Goal: Find specific page/section

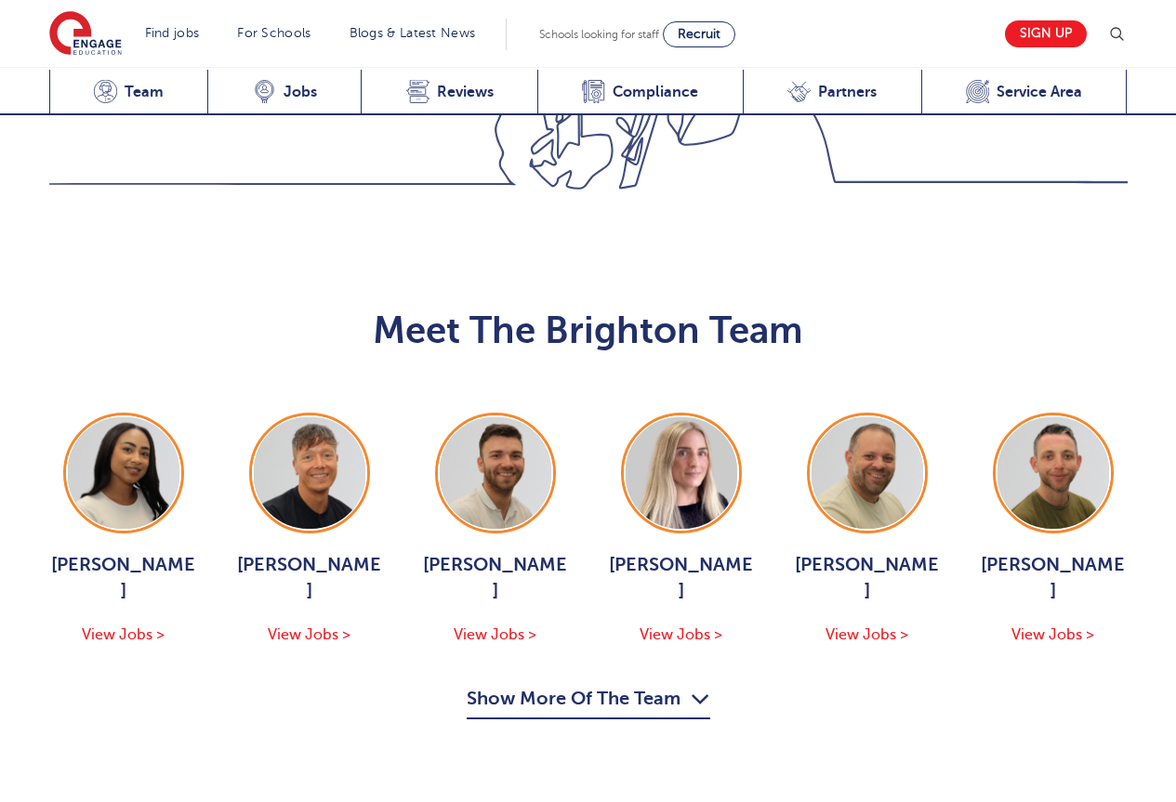
scroll to position [1909, 0]
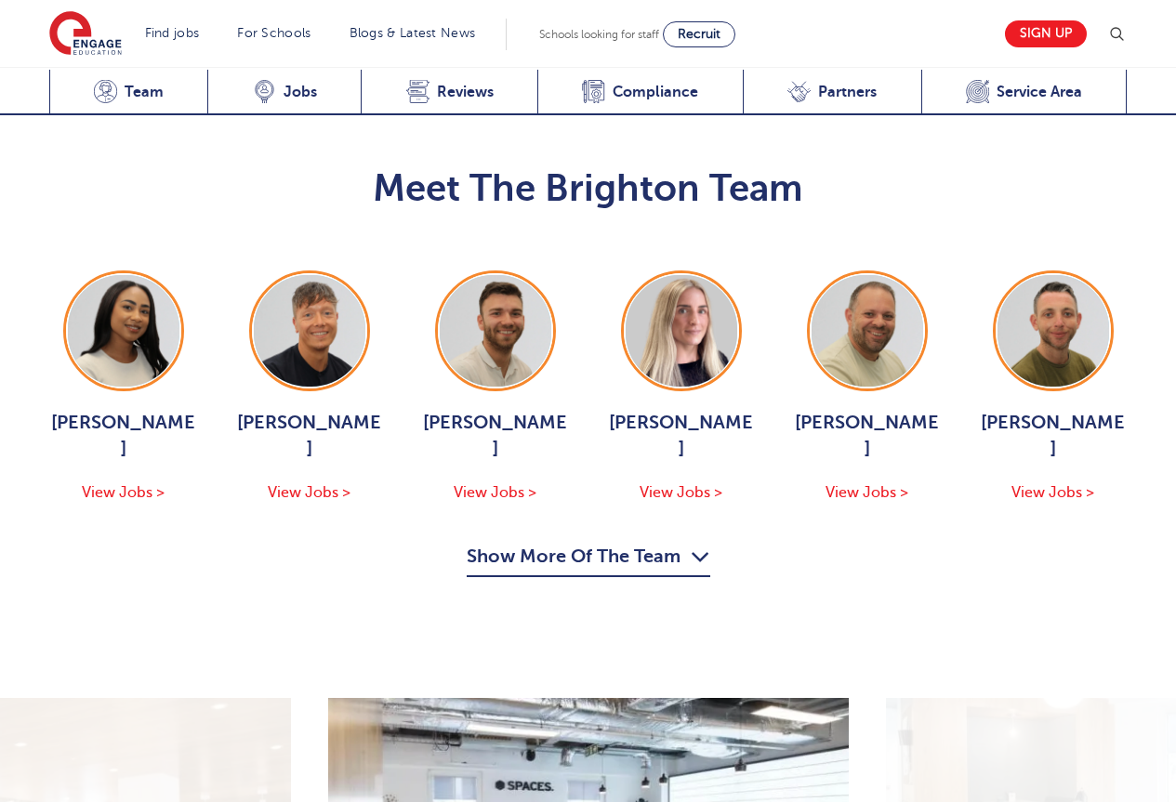
click at [619, 542] on button "Show More Of The Team" at bounding box center [589, 559] width 244 height 35
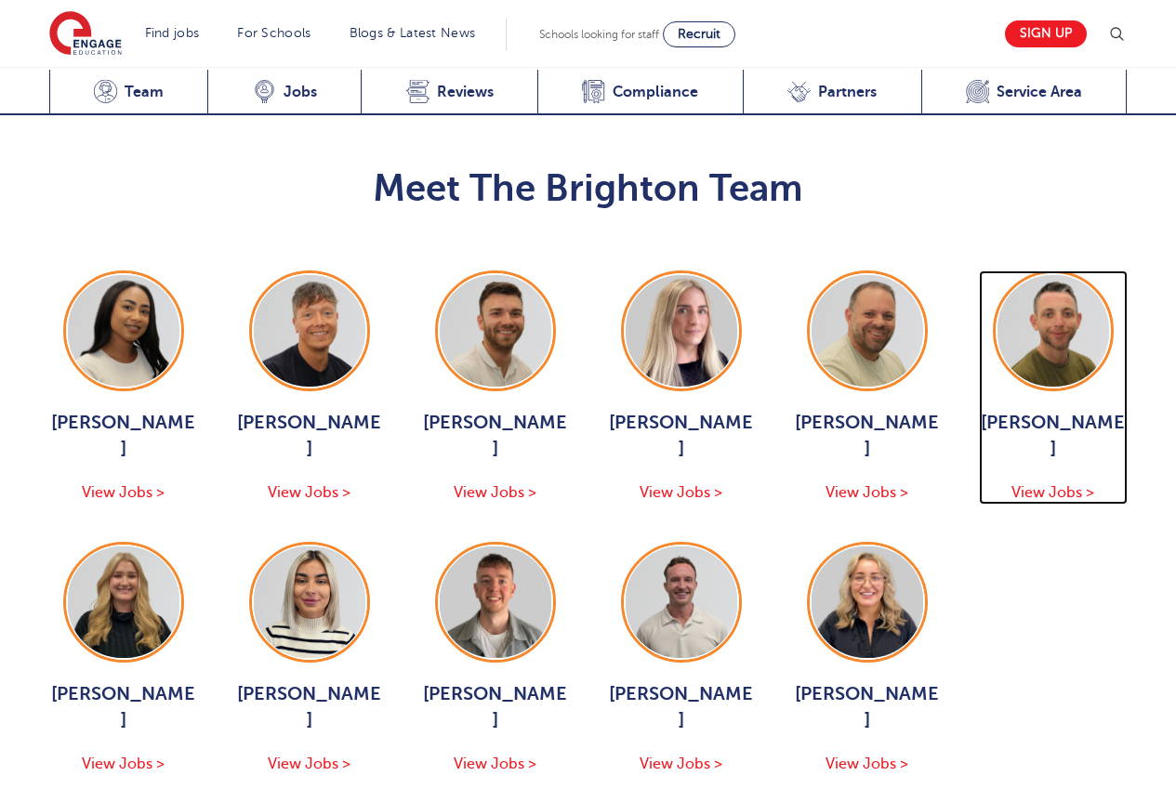
click at [1086, 410] on div "[PERSON_NAME] View Jobs >" at bounding box center [1053, 457] width 149 height 95
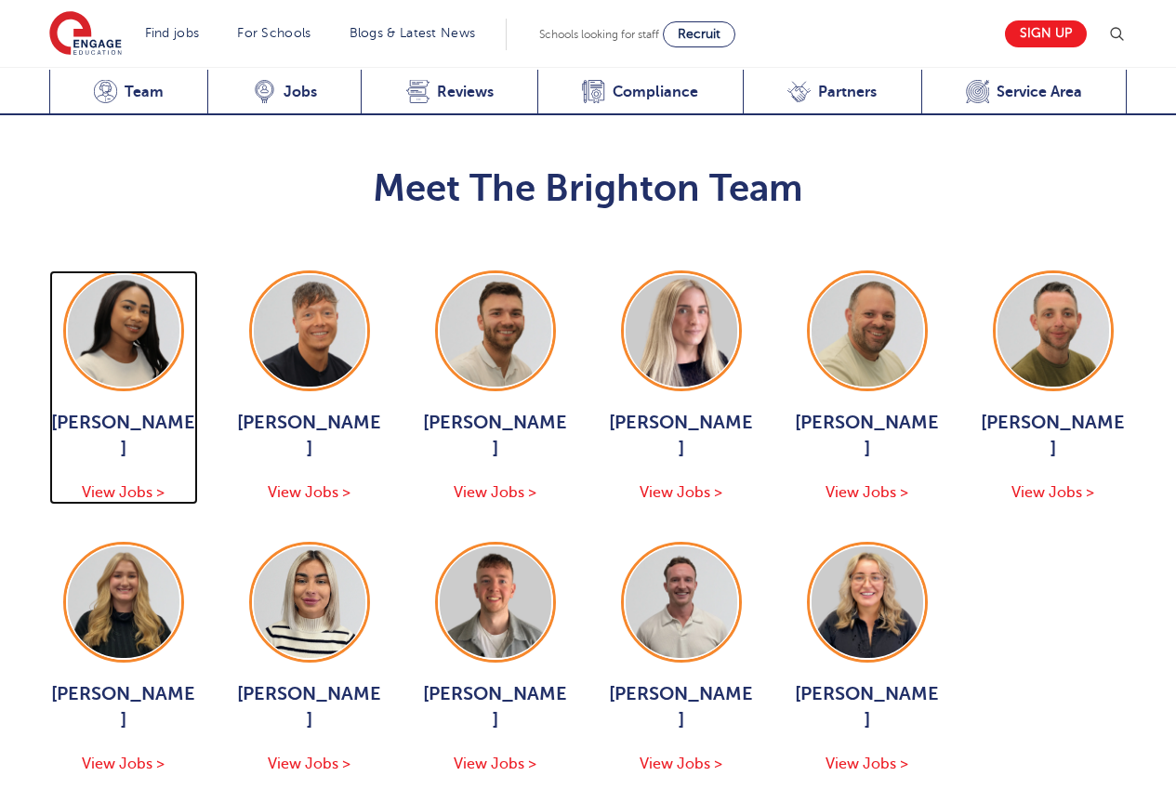
click at [124, 484] on span "View Jobs >" at bounding box center [123, 492] width 83 height 17
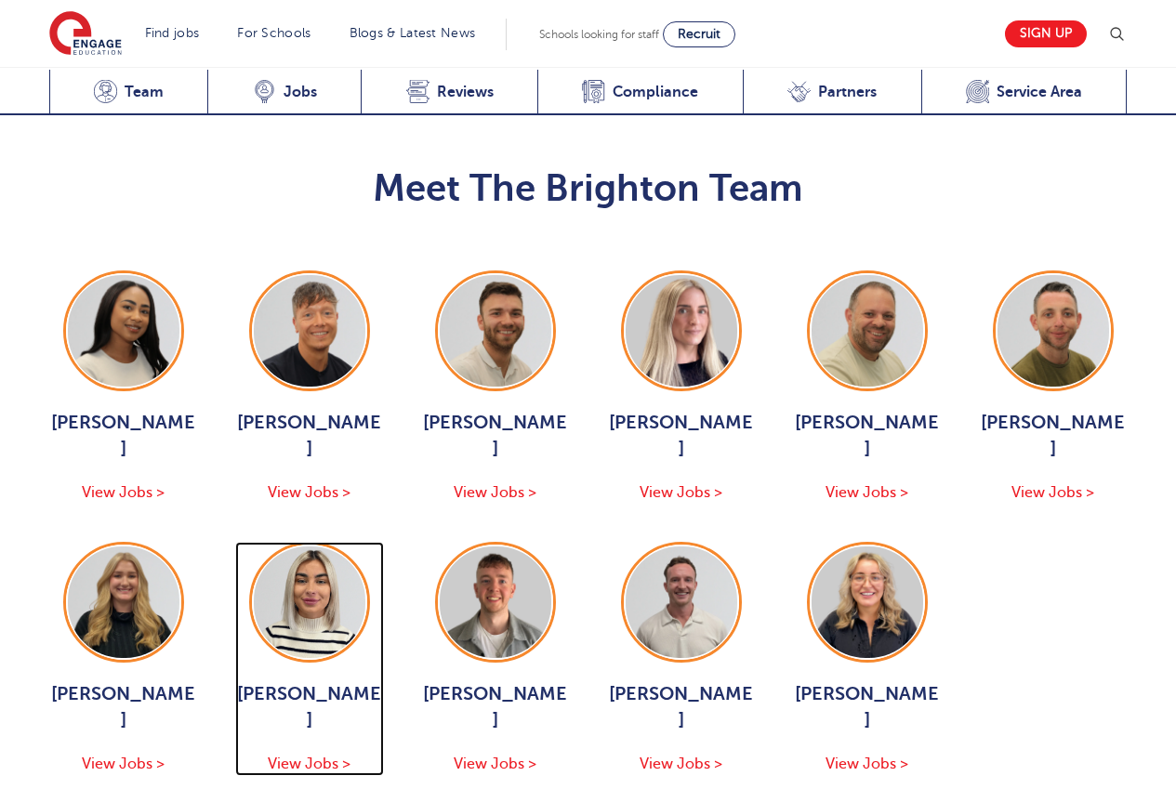
click at [324, 756] on span "View Jobs >" at bounding box center [309, 764] width 83 height 17
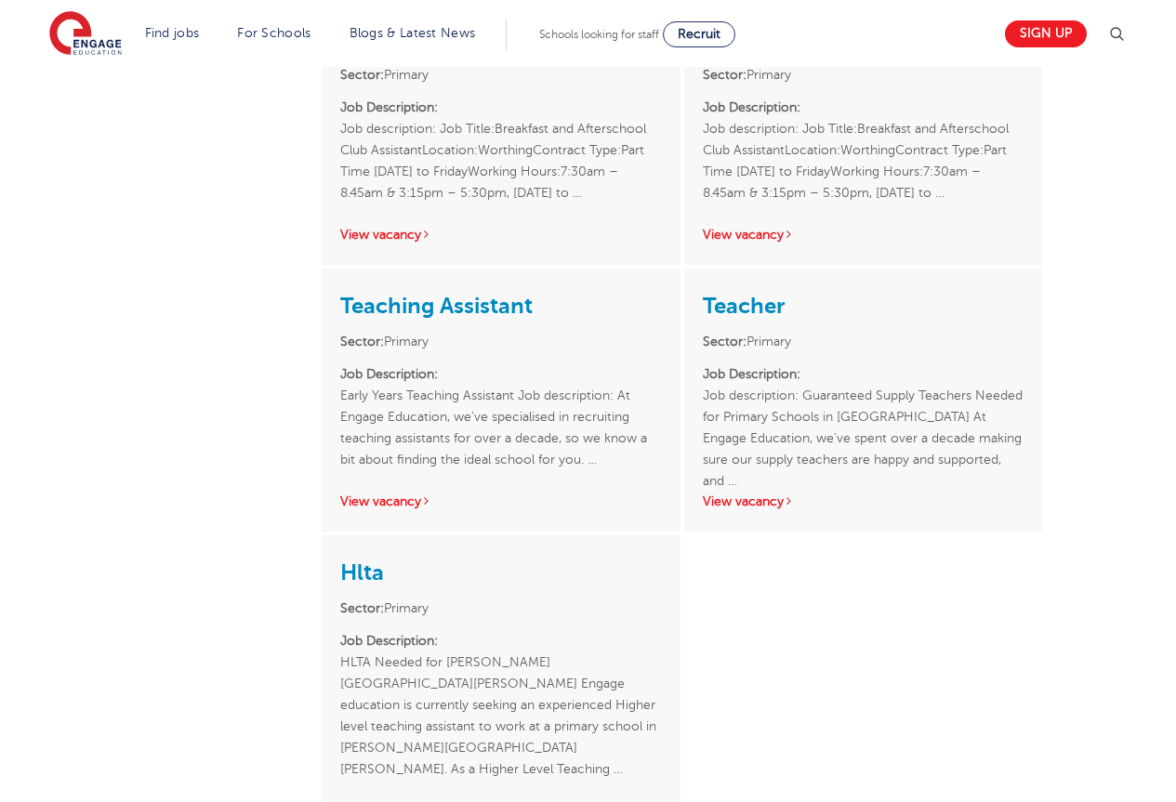
scroll to position [651, 0]
